Goal: Navigation & Orientation: Find specific page/section

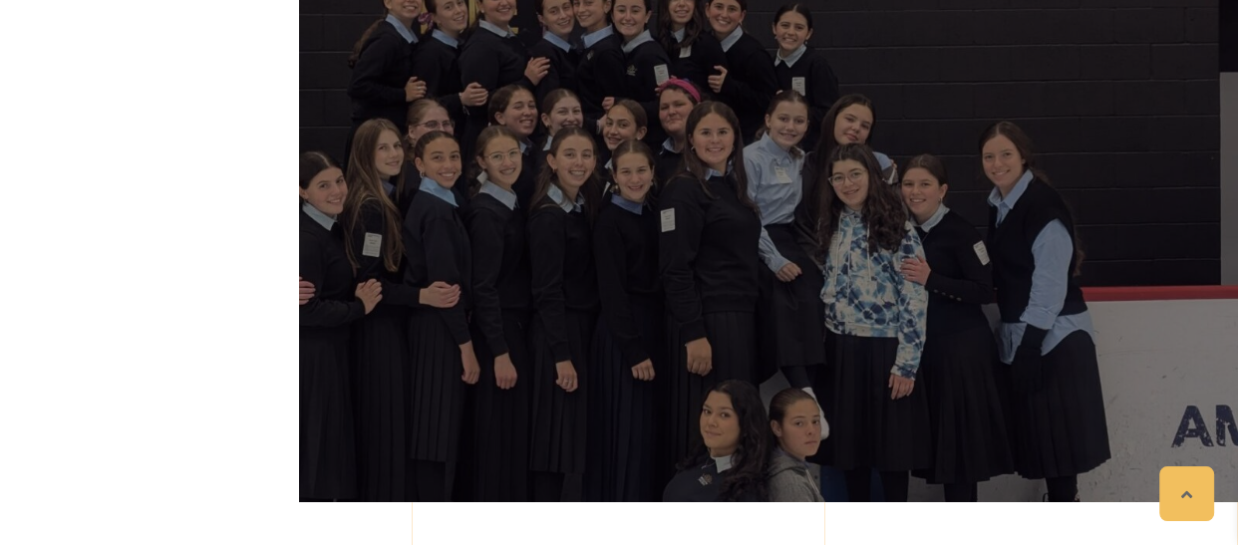
scroll to position [361, 0]
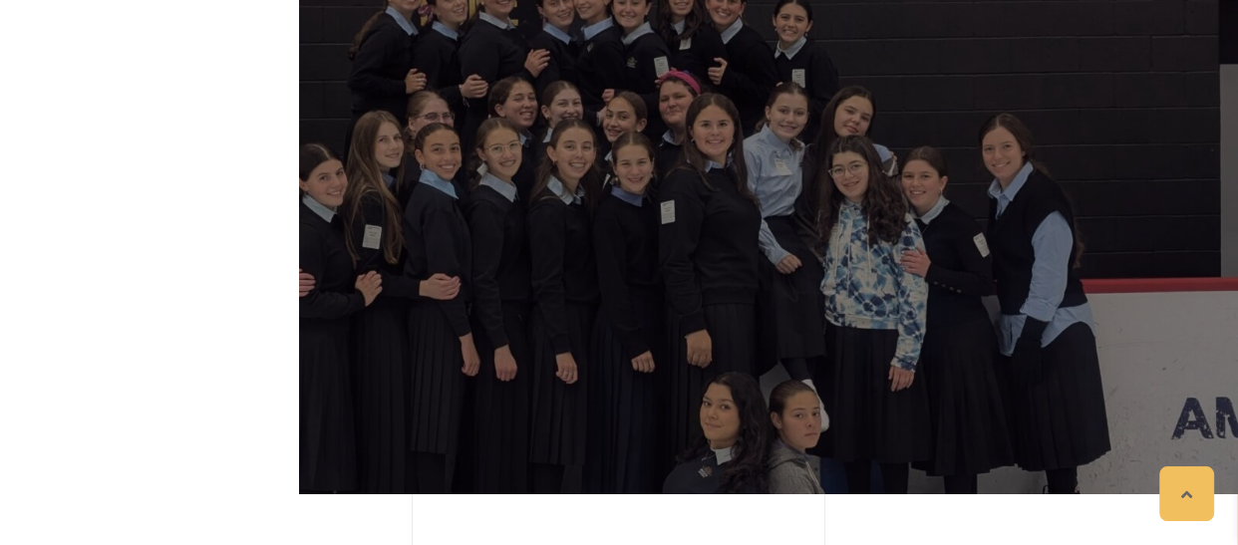
click at [323, 358] on div "Ateres Bnos Ita Ateres Bnos Ita is committed to provide a stellar education and…" at bounding box center [619, 154] width 1136 height 682
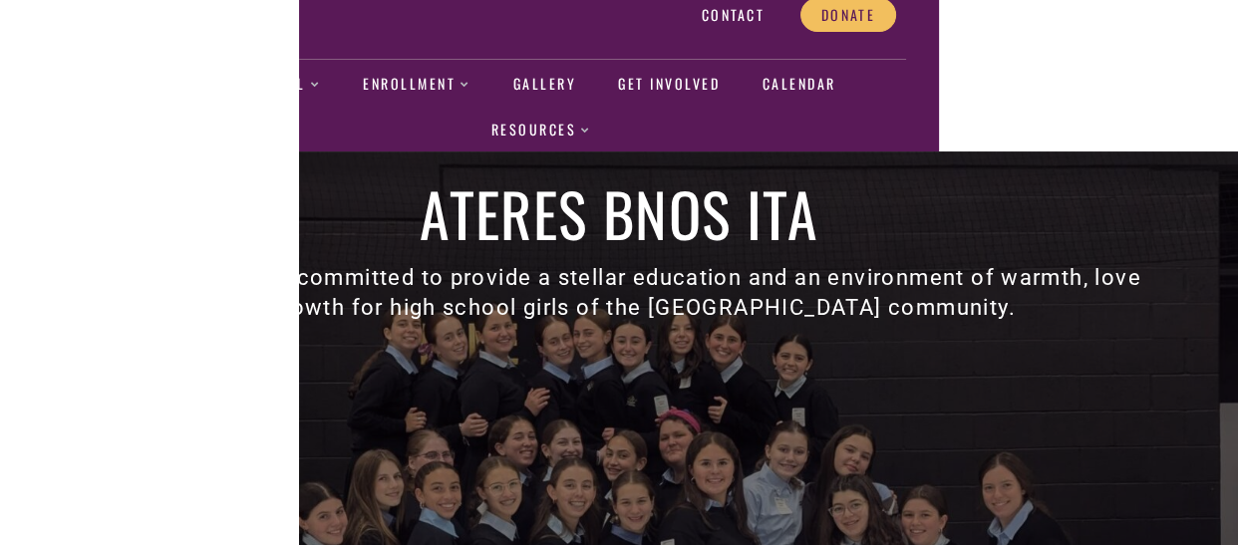
scroll to position [0, 0]
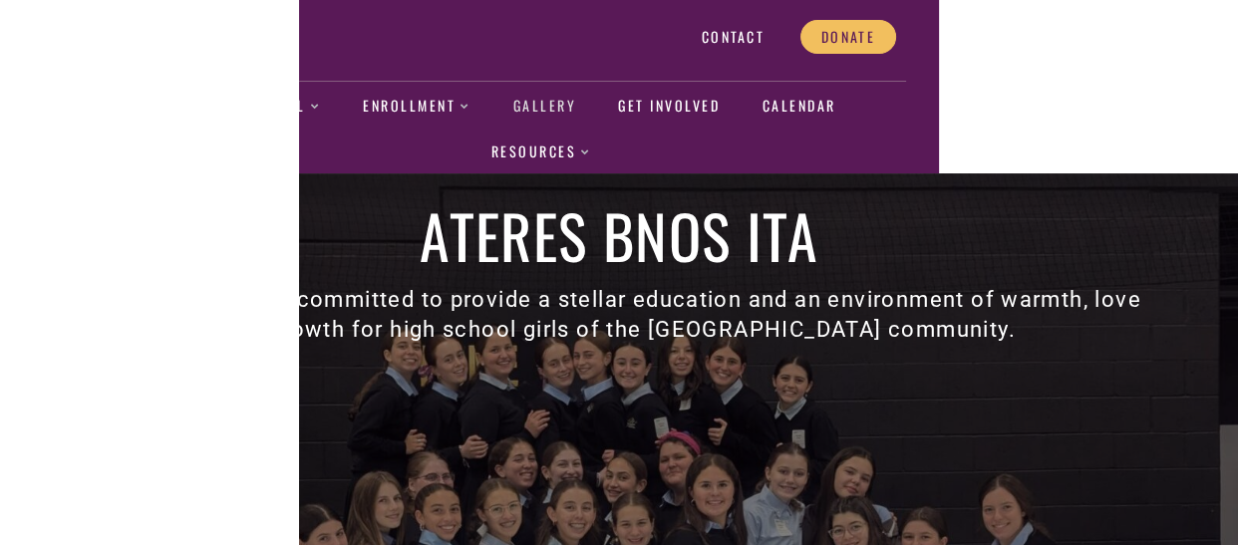
click at [560, 110] on link "Gallery" at bounding box center [544, 107] width 67 height 46
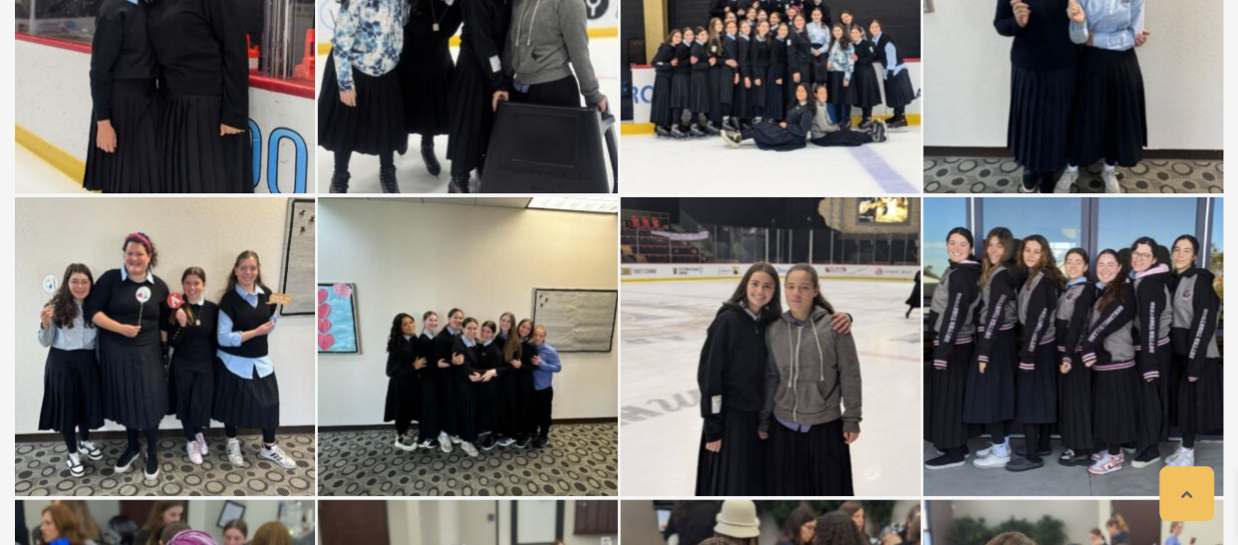
scroll to position [79871, 0]
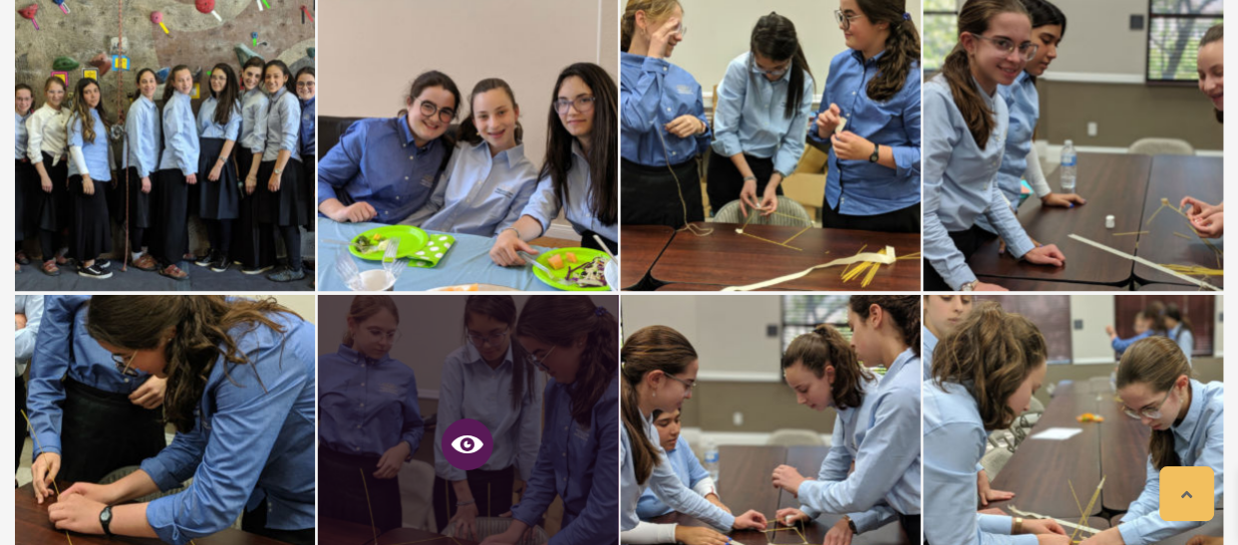
click at [475, 428] on icon at bounding box center [467, 444] width 32 height 32
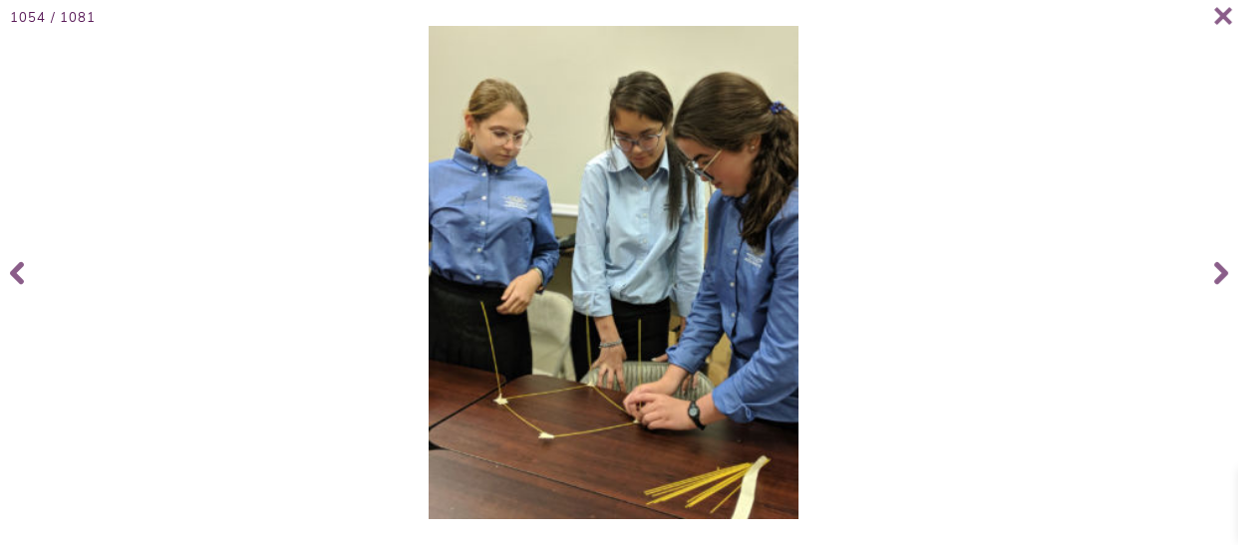
scroll to position [80325, 0]
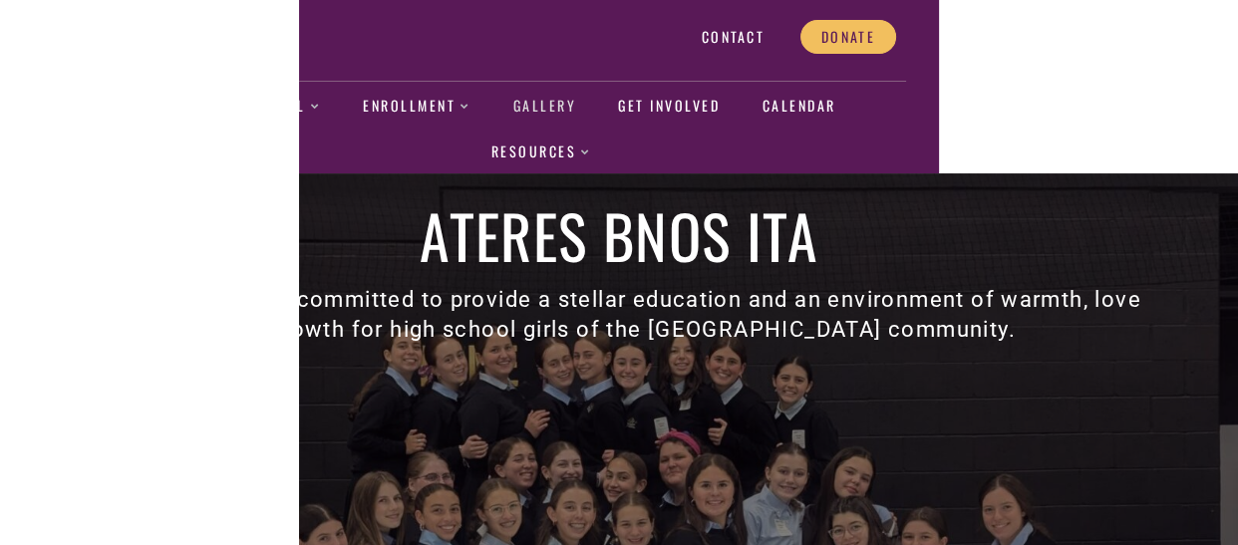
click at [558, 111] on link "Gallery" at bounding box center [544, 107] width 67 height 46
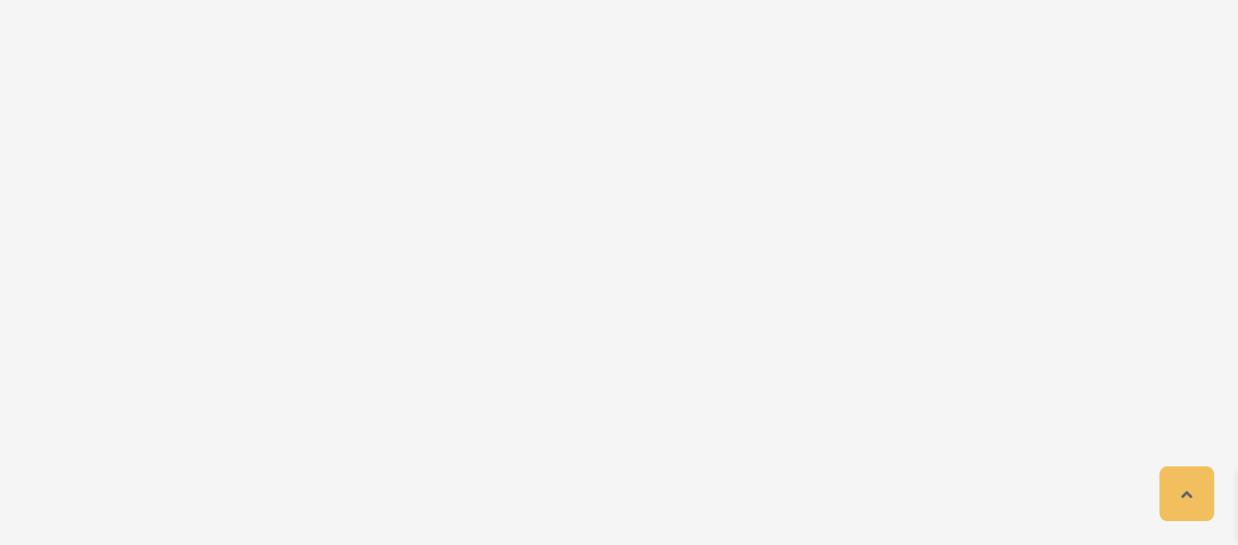
scroll to position [8093, 0]
